Goal: Task Accomplishment & Management: Manage account settings

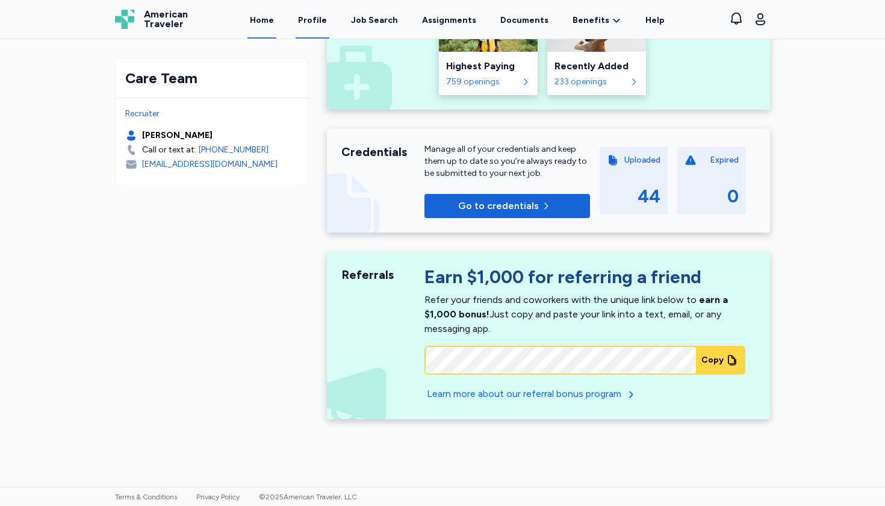
click at [314, 25] on link "Profile" at bounding box center [313, 19] width 34 height 37
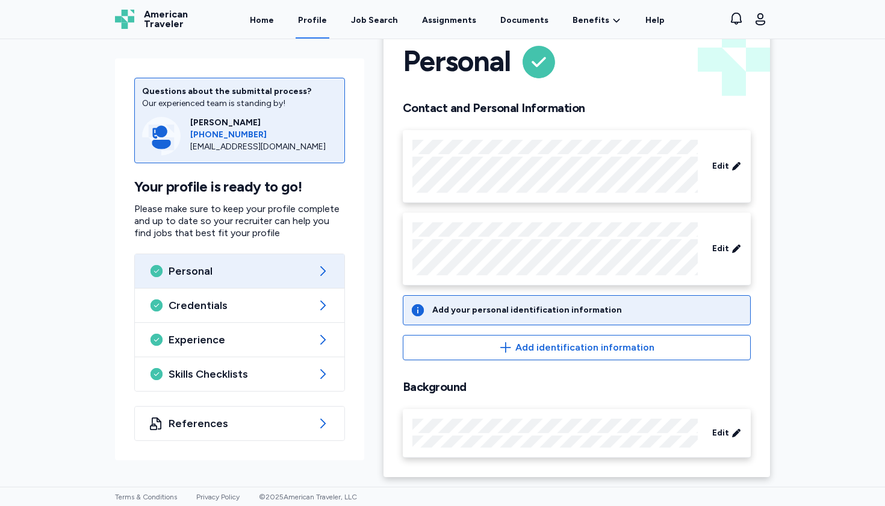
scroll to position [35, 0]
click at [716, 250] on span "Edit" at bounding box center [720, 249] width 17 height 12
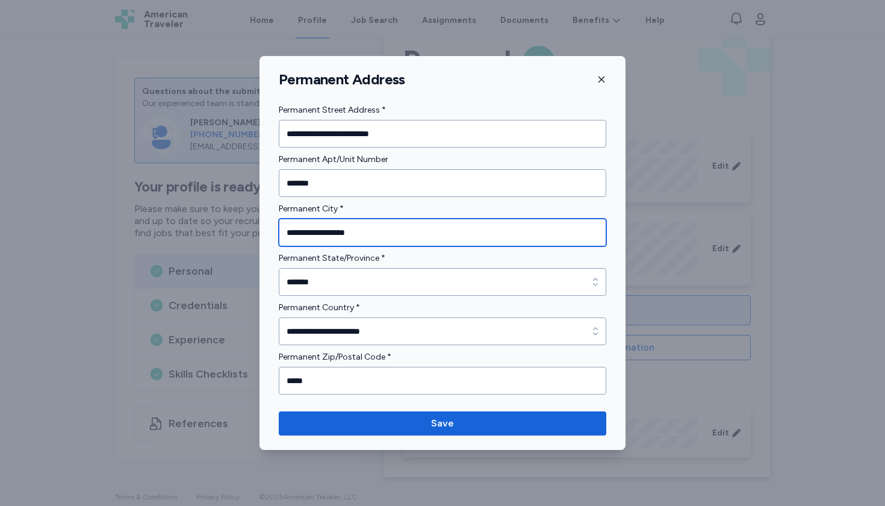
click at [472, 231] on input "**********" at bounding box center [442, 233] width 327 height 28
click at [472, 232] on input "**********" at bounding box center [442, 233] width 327 height 28
type input "*********"
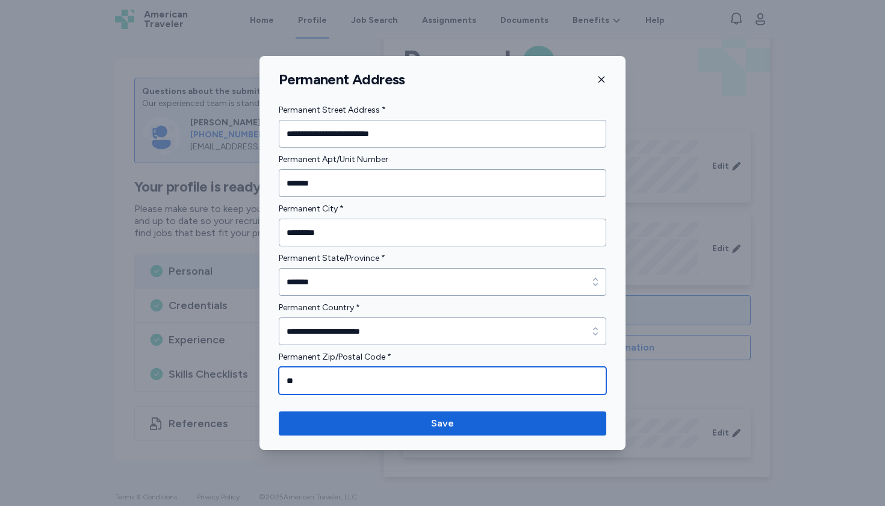
type input "*"
type input "*****"
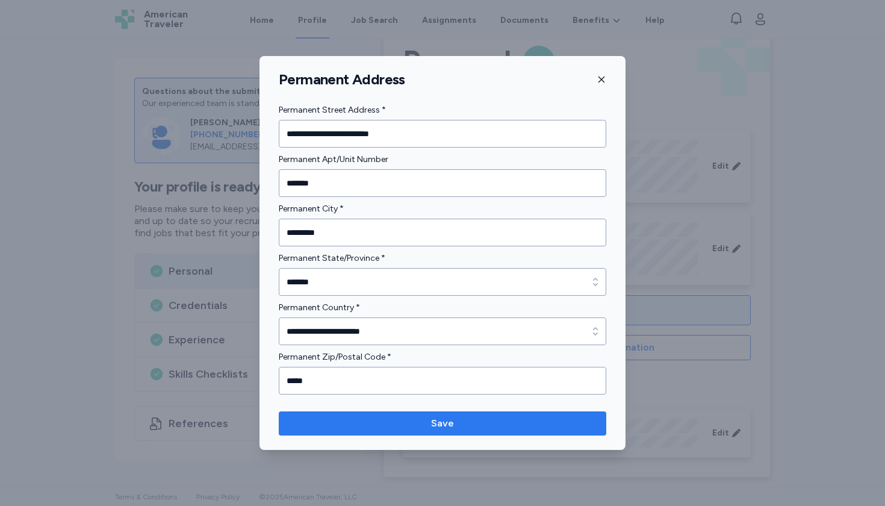
click at [474, 415] on button "Save" at bounding box center [442, 423] width 327 height 24
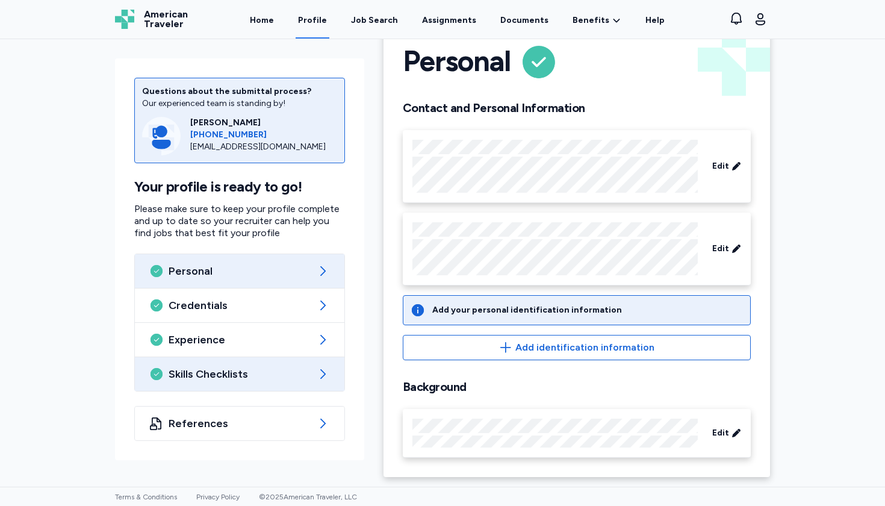
click at [265, 363] on div "Skills Checklists" at bounding box center [239, 374] width 209 height 34
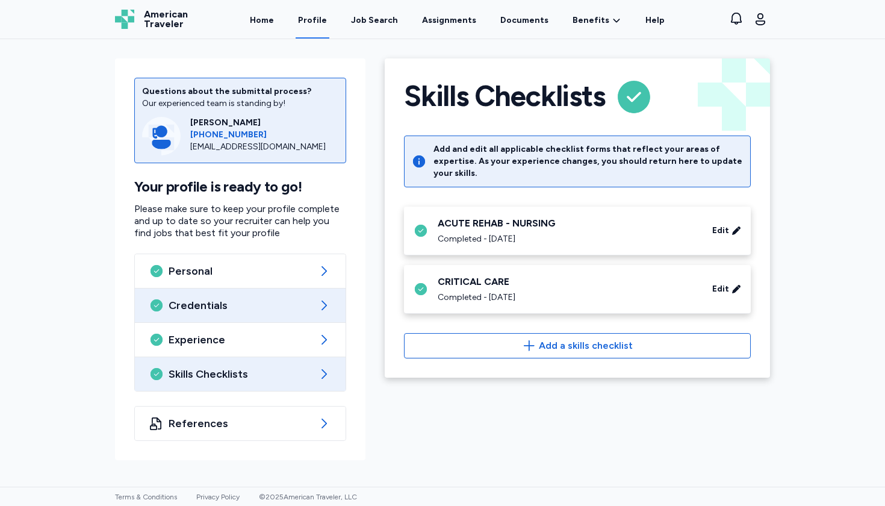
click at [262, 320] on div "Credentials" at bounding box center [240, 305] width 211 height 34
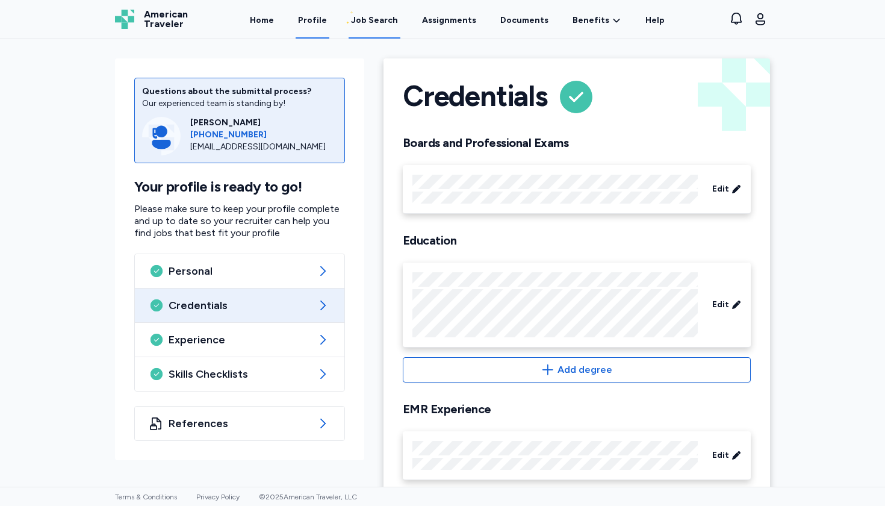
click at [364, 10] on link "Job Search" at bounding box center [375, 19] width 52 height 37
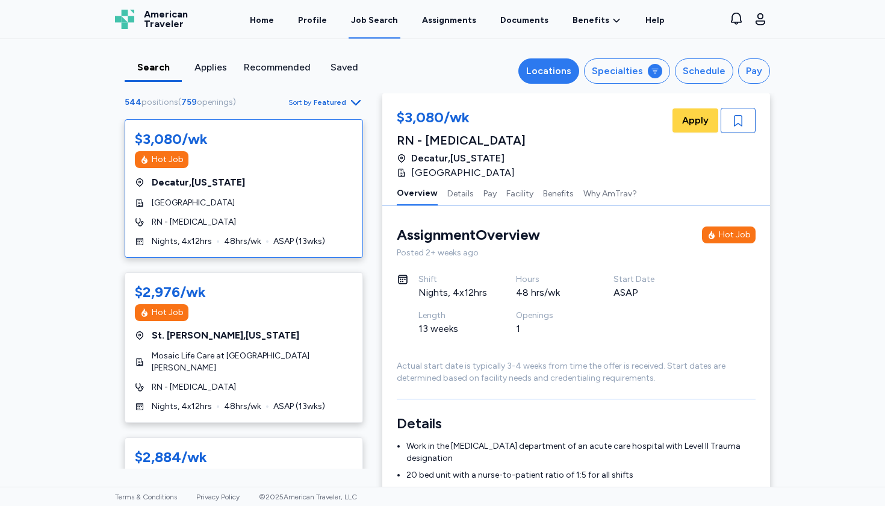
click at [551, 64] on div "Locations" at bounding box center [548, 71] width 45 height 14
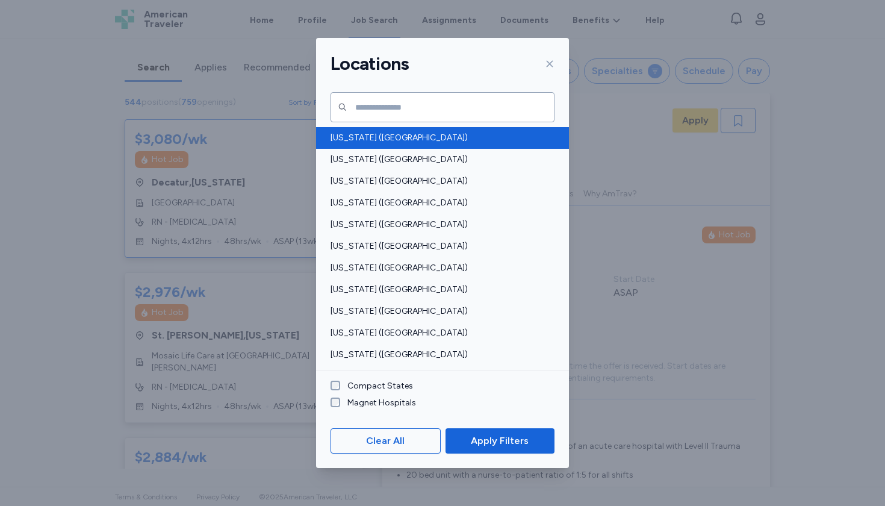
click at [503, 129] on div "[US_STATE] ([GEOGRAPHIC_DATA])" at bounding box center [442, 138] width 253 height 22
click at [505, 134] on span "[US_STATE] ([GEOGRAPHIC_DATA])" at bounding box center [438, 138] width 217 height 12
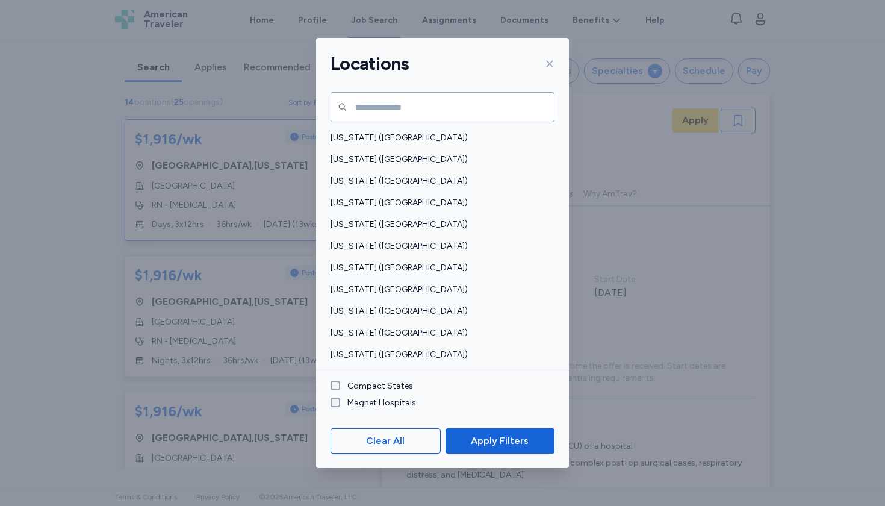
scroll to position [1, 0]
click at [486, 99] on input "text" at bounding box center [442, 107] width 224 height 30
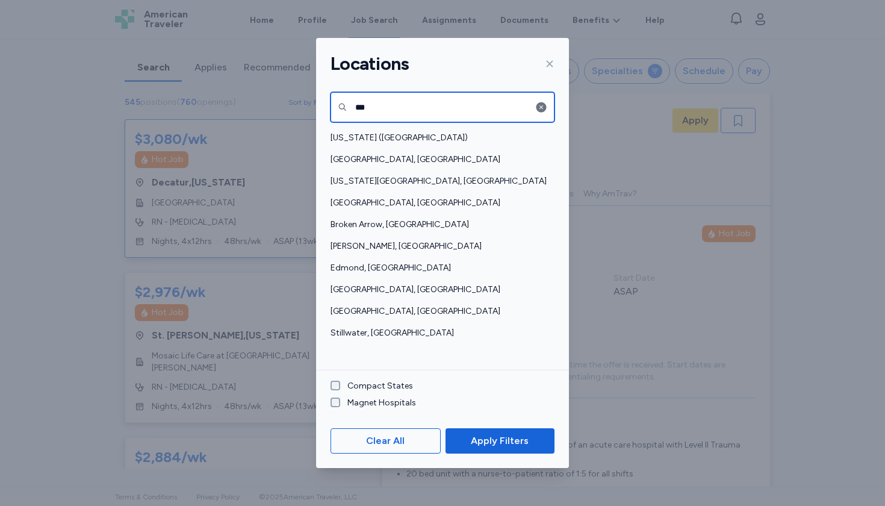
type input "***"
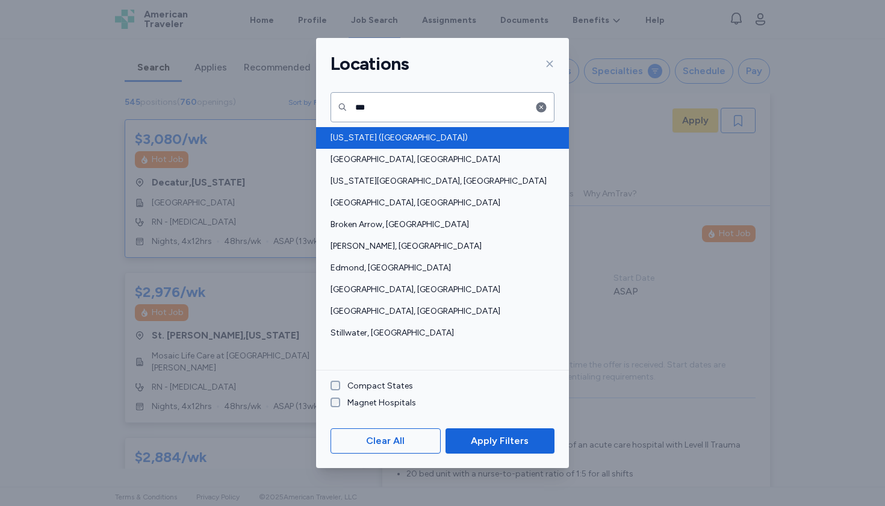
drag, startPoint x: 486, startPoint y: 99, endPoint x: 421, endPoint y: 134, distance: 73.8
click at [421, 134] on span "[US_STATE] ([GEOGRAPHIC_DATA])" at bounding box center [438, 138] width 217 height 12
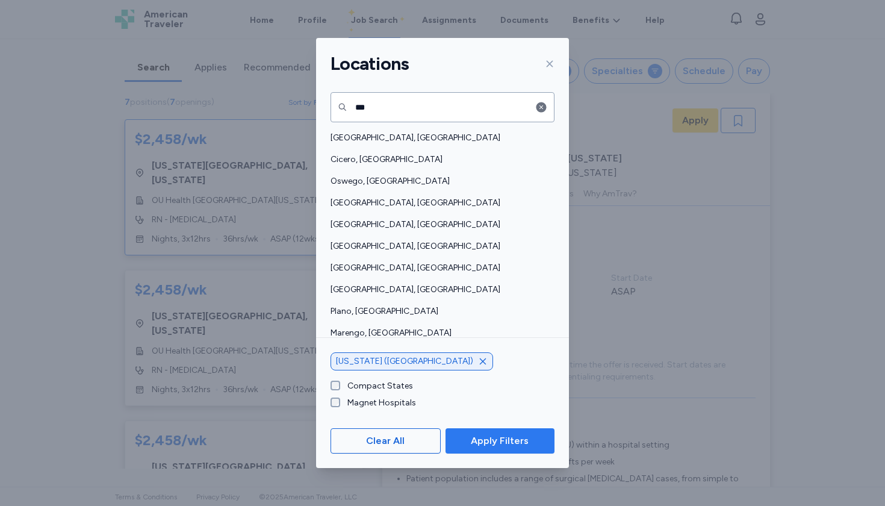
click at [506, 444] on span "Apply Filters" at bounding box center [500, 440] width 58 height 14
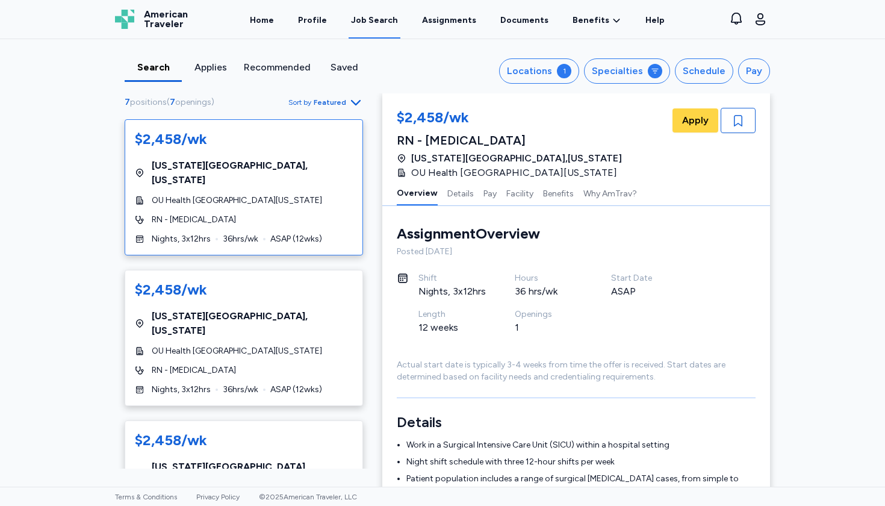
click at [256, 209] on div "$2,458/wk [US_STATE][GEOGRAPHIC_DATA] , [US_STATE] OU Health [GEOGRAPHIC_DATA][…" at bounding box center [244, 187] width 238 height 136
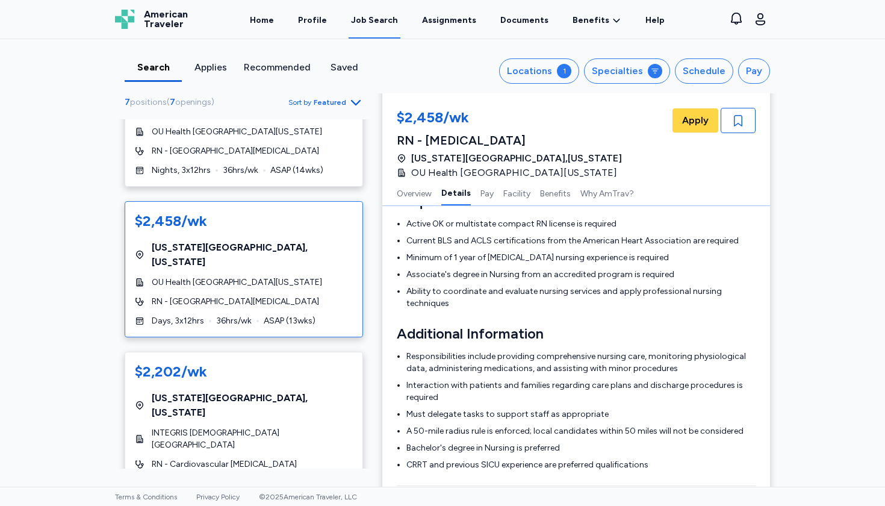
scroll to position [373, 0]
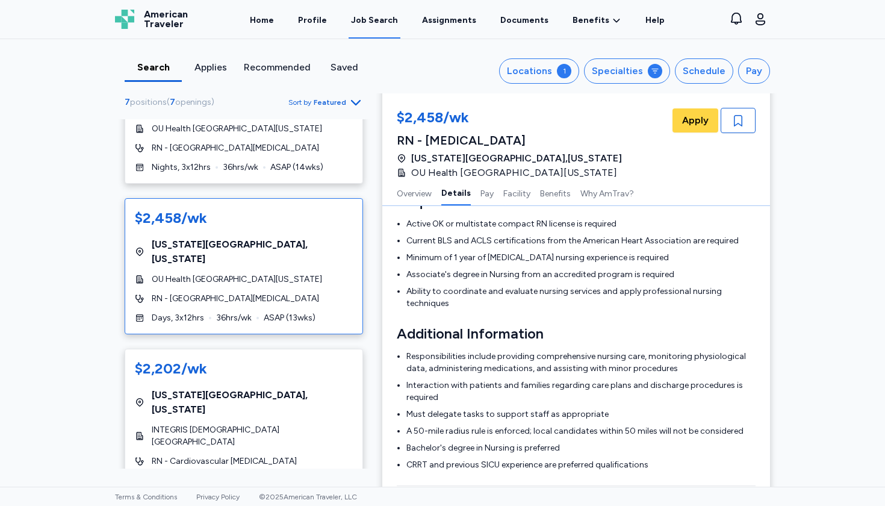
click at [272, 293] on div "RN - [GEOGRAPHIC_DATA][MEDICAL_DATA]" at bounding box center [244, 299] width 218 height 12
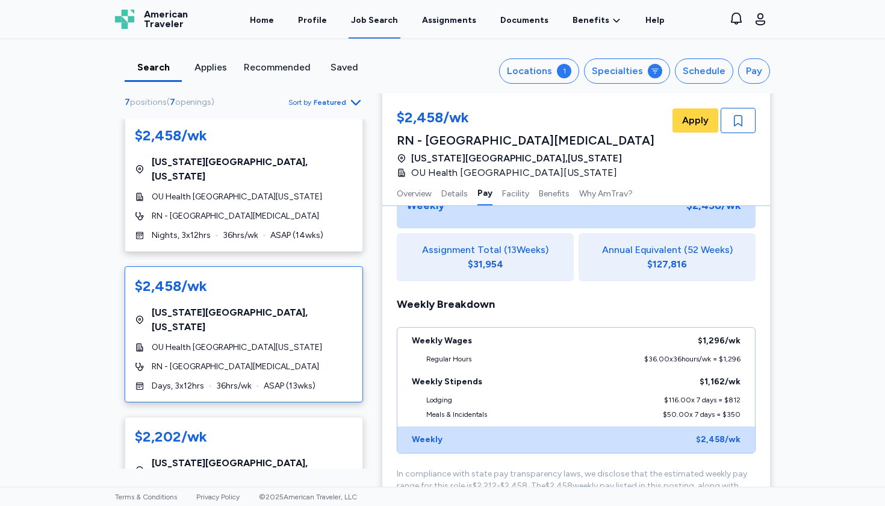
scroll to position [763, 0]
click at [666, 241] on div "Annual Equivalent (52 Weeks) $127,816" at bounding box center [667, 258] width 177 height 48
click at [665, 258] on div "$127,816" at bounding box center [667, 265] width 40 height 14
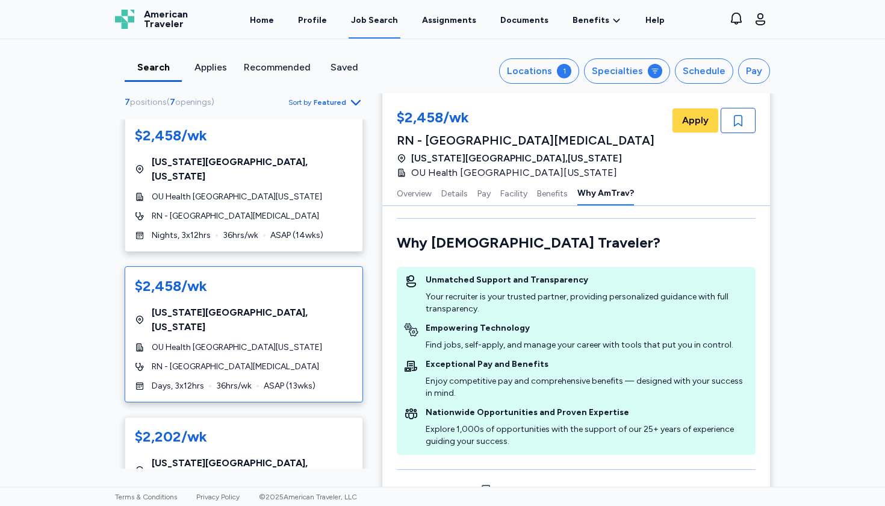
scroll to position [1661, 0]
click at [141, 20] on div "American Traveler" at bounding box center [151, 19] width 73 height 19
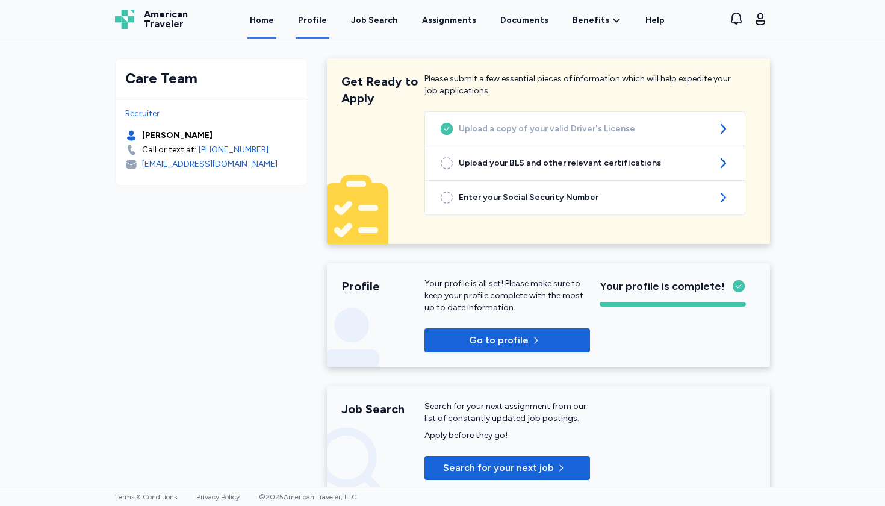
click at [329, 31] on link "Profile" at bounding box center [313, 19] width 34 height 37
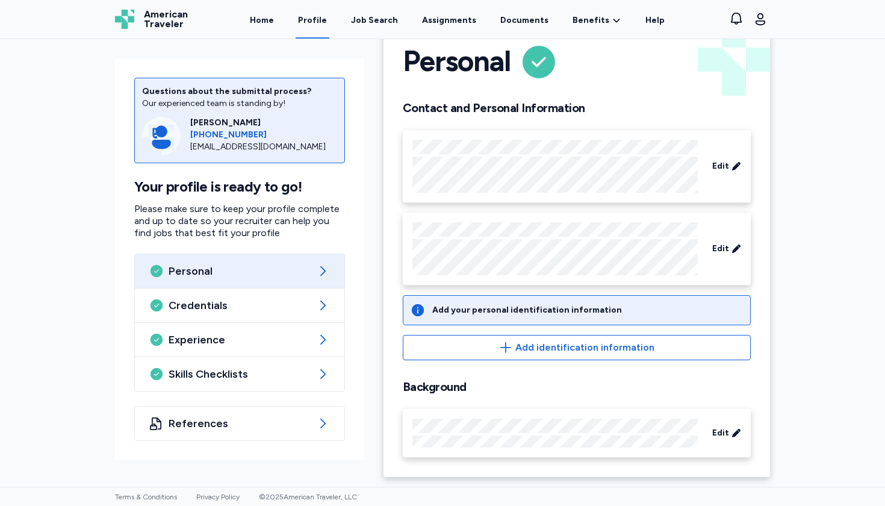
scroll to position [35, 0]
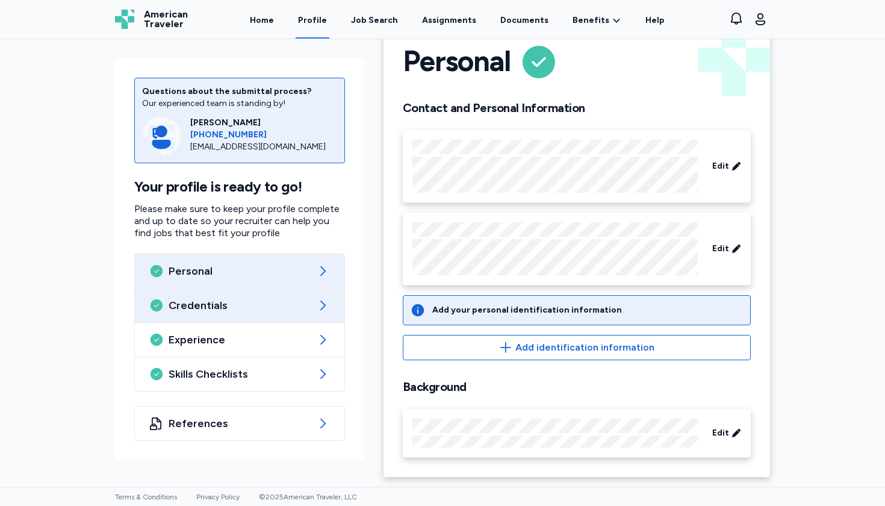
click at [285, 306] on span "Credentials" at bounding box center [240, 305] width 142 height 14
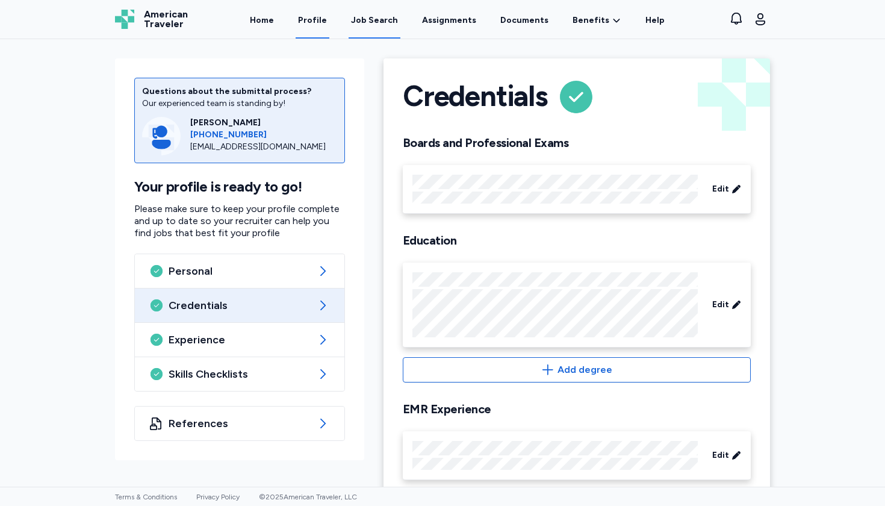
click at [357, 1] on link "Job Search" at bounding box center [375, 19] width 52 height 37
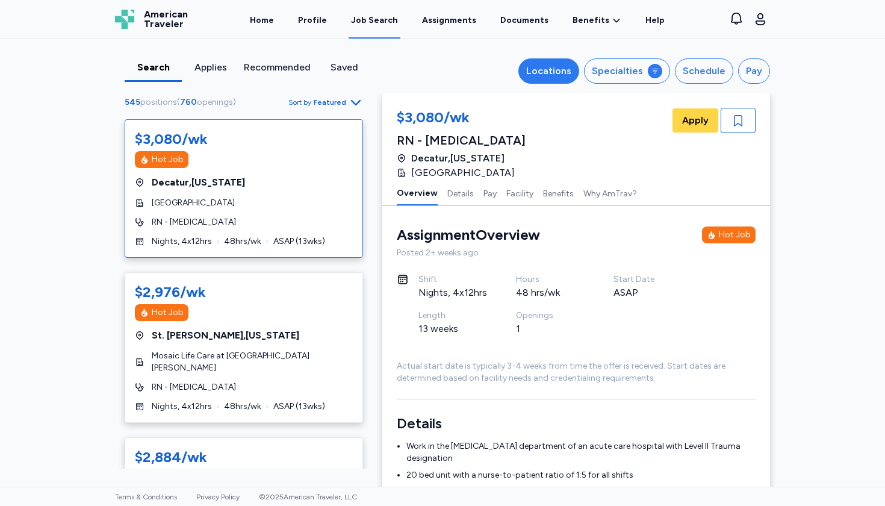
click at [560, 81] on button "Locations" at bounding box center [548, 70] width 61 height 25
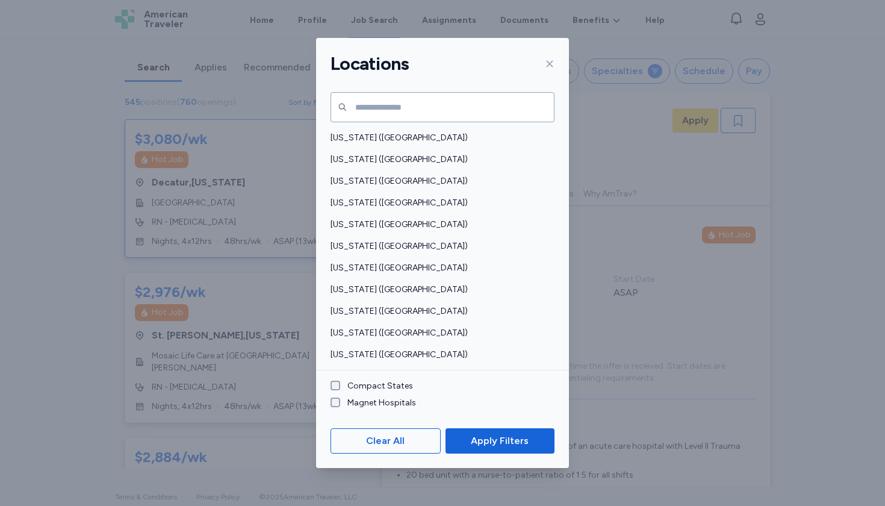
click at [376, 122] on div "[US_STATE] ([GEOGRAPHIC_DATA]) [US_STATE] ([GEOGRAPHIC_DATA]) [US_STATE] ([GEOG…" at bounding box center [442, 230] width 253 height 281
click at [376, 120] on input "text" at bounding box center [442, 107] width 224 height 30
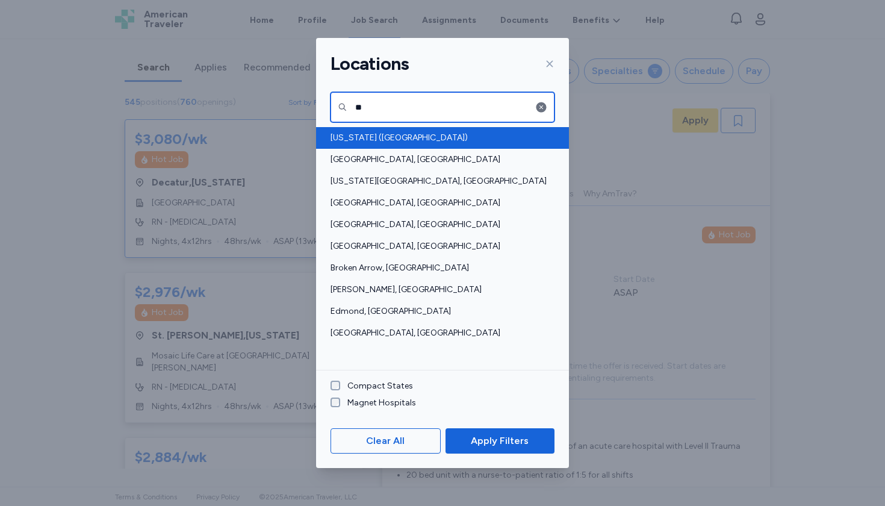
type input "**"
click at [360, 135] on span "[US_STATE] ([GEOGRAPHIC_DATA])" at bounding box center [438, 138] width 217 height 12
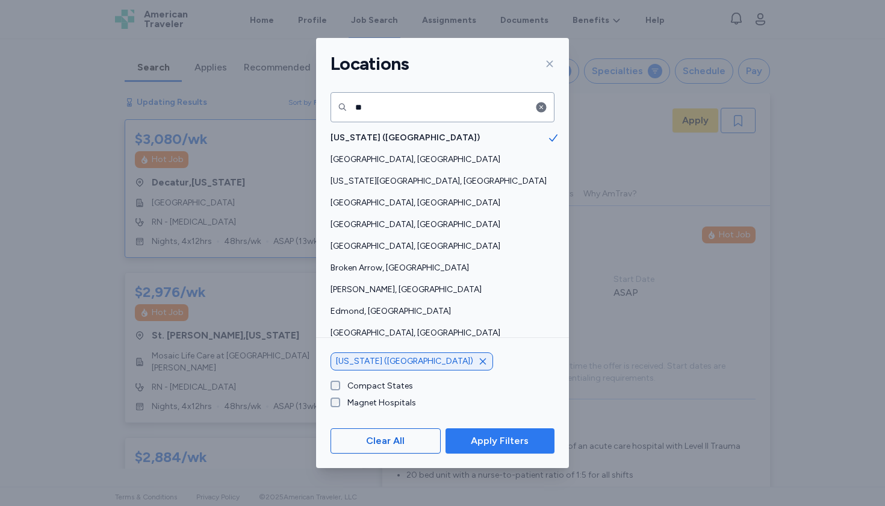
click at [494, 439] on span "Apply Filters" at bounding box center [500, 440] width 58 height 14
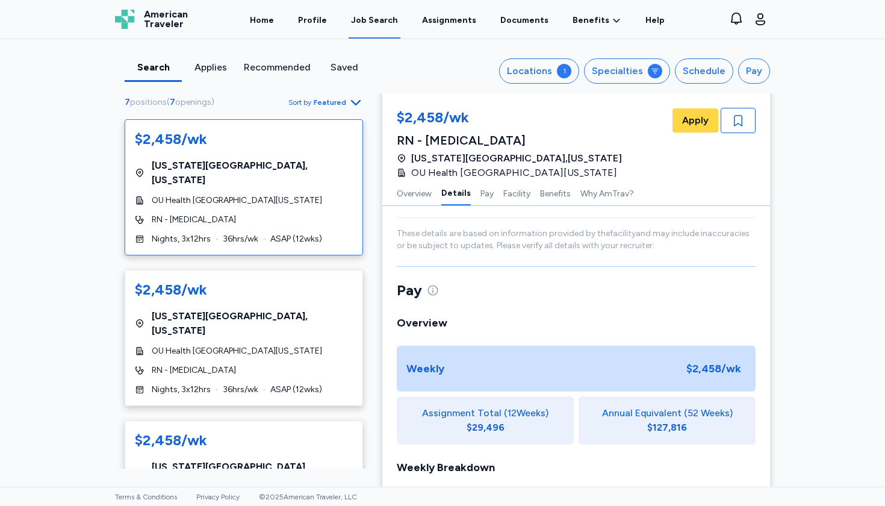
scroll to position [607, 0]
